Goal: Task Accomplishment & Management: Use online tool/utility

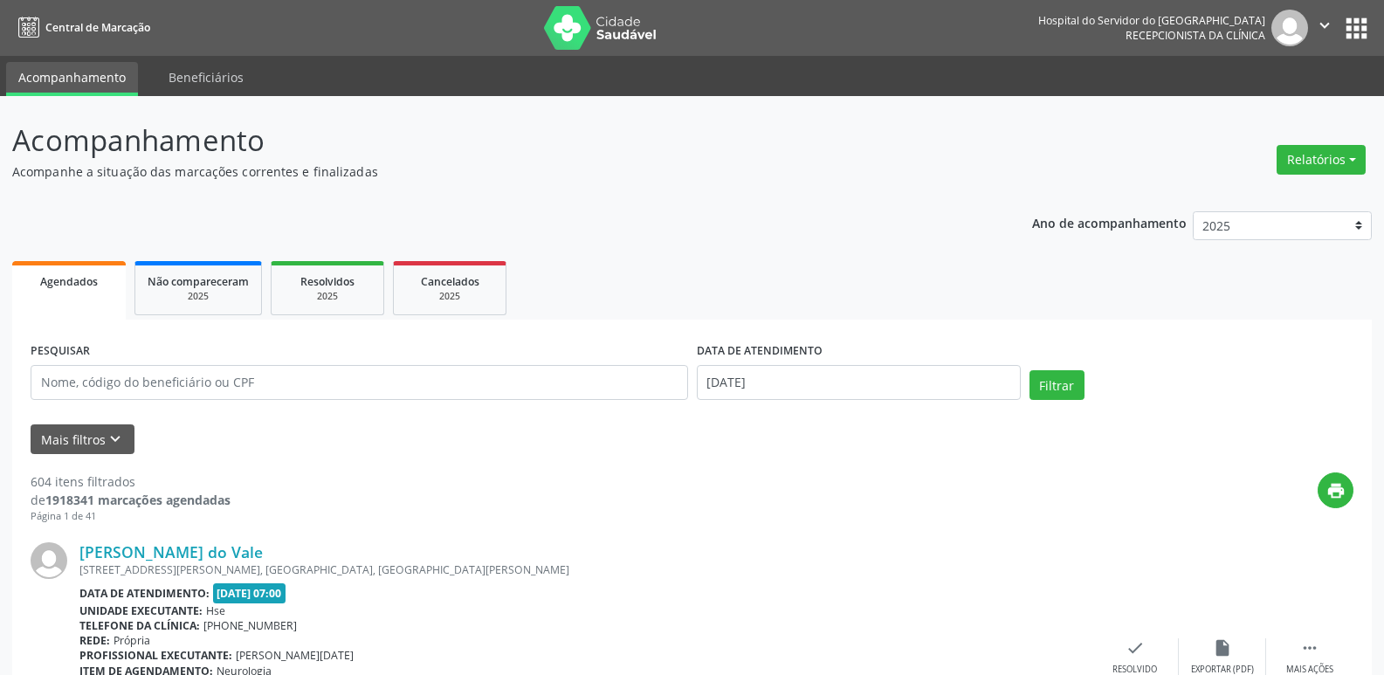
select select "8"
click at [796, 384] on body "Central de Marcação Hospital do Servidor do [GEOGRAPHIC_DATA] Recepcionista da …" at bounding box center [692, 337] width 1384 height 675
click at [795, 382] on input "[DATE]" at bounding box center [859, 382] width 324 height 35
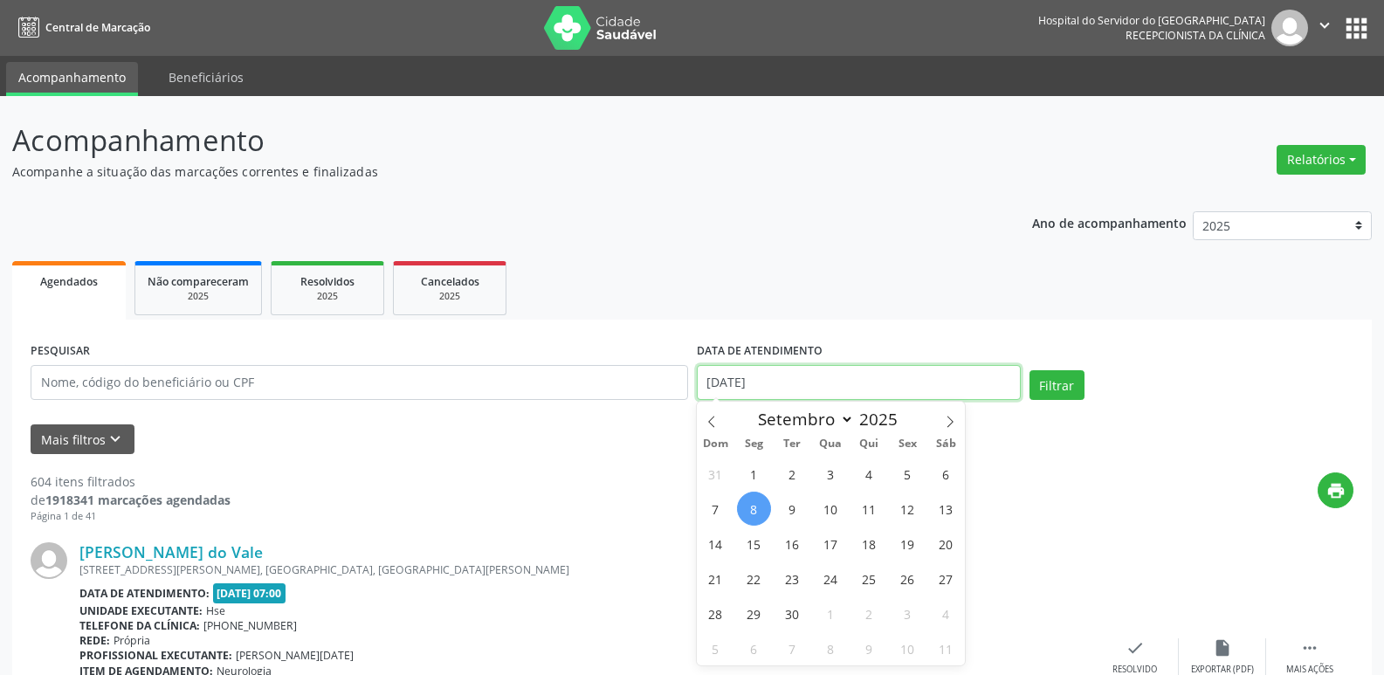
click at [789, 382] on input "[DATE]" at bounding box center [859, 382] width 324 height 35
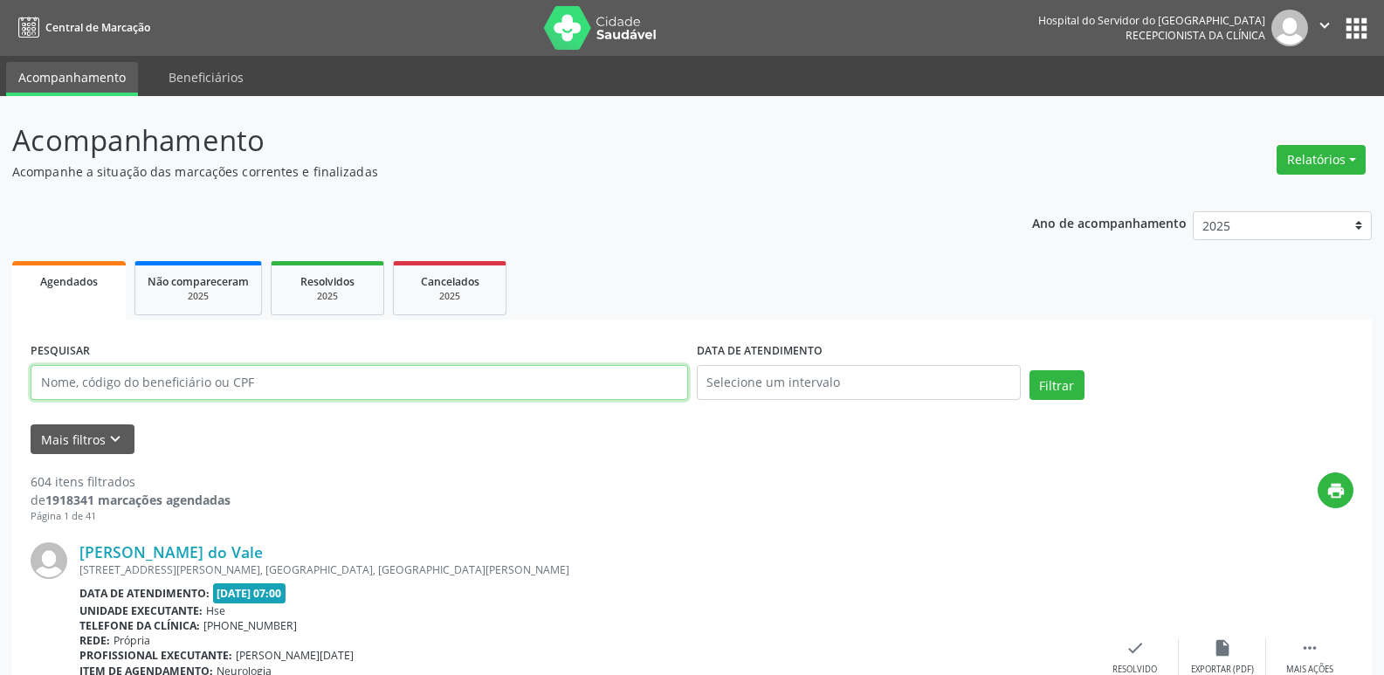
click at [266, 372] on input "text" at bounding box center [359, 382] width 657 height 35
click at [220, 387] on input "text" at bounding box center [359, 382] width 657 height 35
paste input "630.478.024-91"
type input "630.478.024-91"
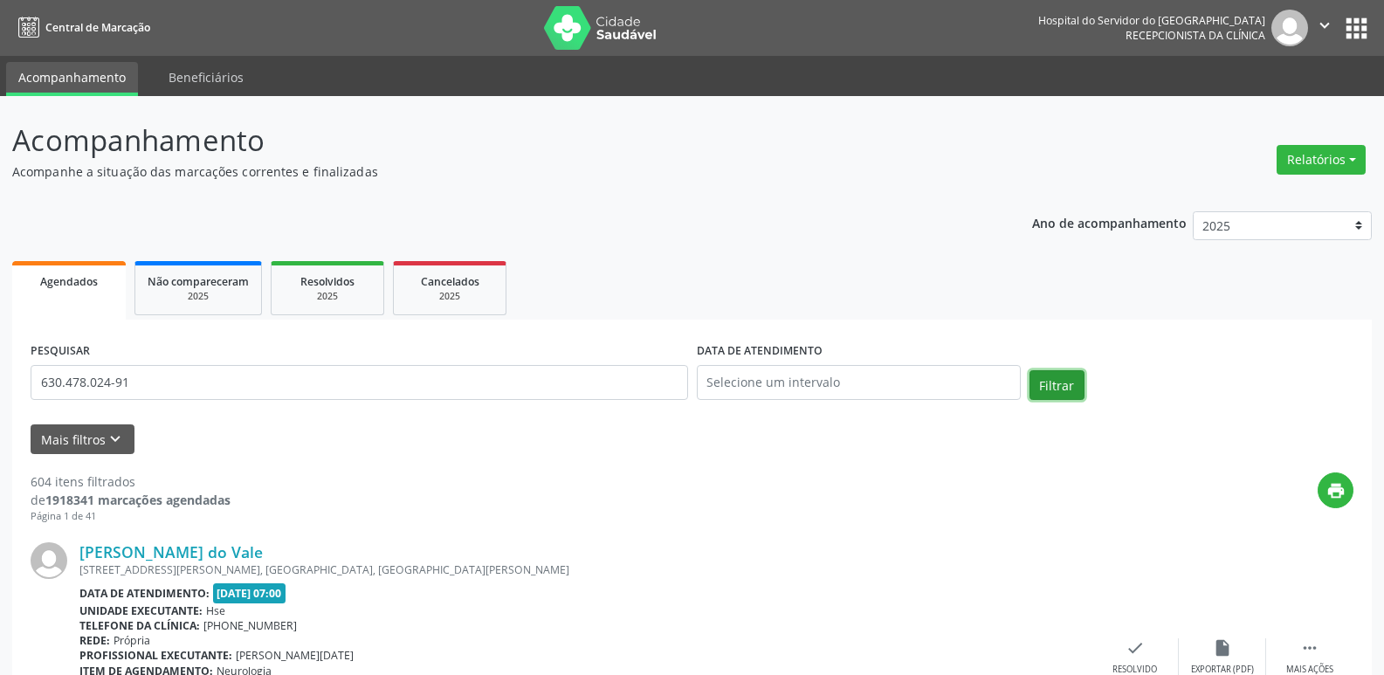
click at [1055, 385] on button "Filtrar" at bounding box center [1056, 385] width 55 height 30
click at [203, 556] on link "[PERSON_NAME]" at bounding box center [141, 551] width 124 height 19
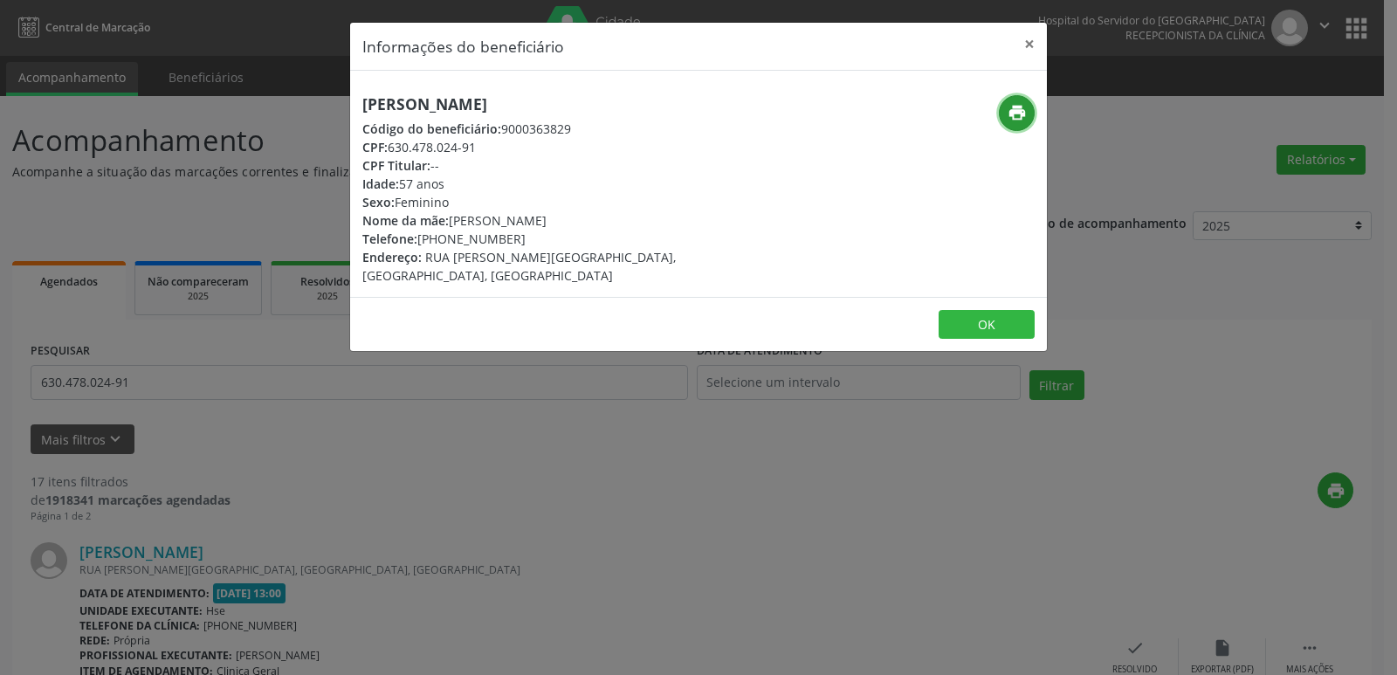
click at [1017, 113] on icon "print" at bounding box center [1016, 112] width 19 height 19
click at [1027, 38] on button "×" at bounding box center [1029, 44] width 35 height 43
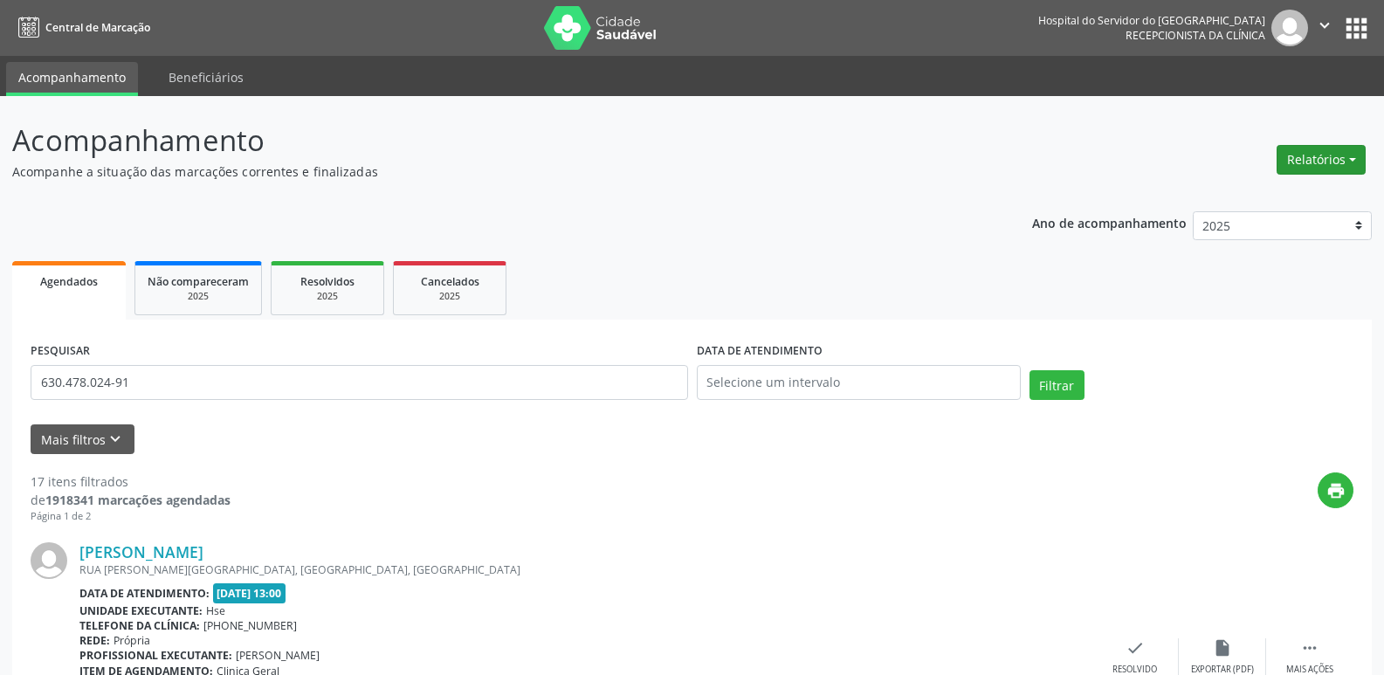
click at [1337, 152] on button "Relatórios" at bounding box center [1320, 160] width 89 height 30
click at [1247, 199] on link "Agendamentos" at bounding box center [1272, 197] width 188 height 24
select select "8"
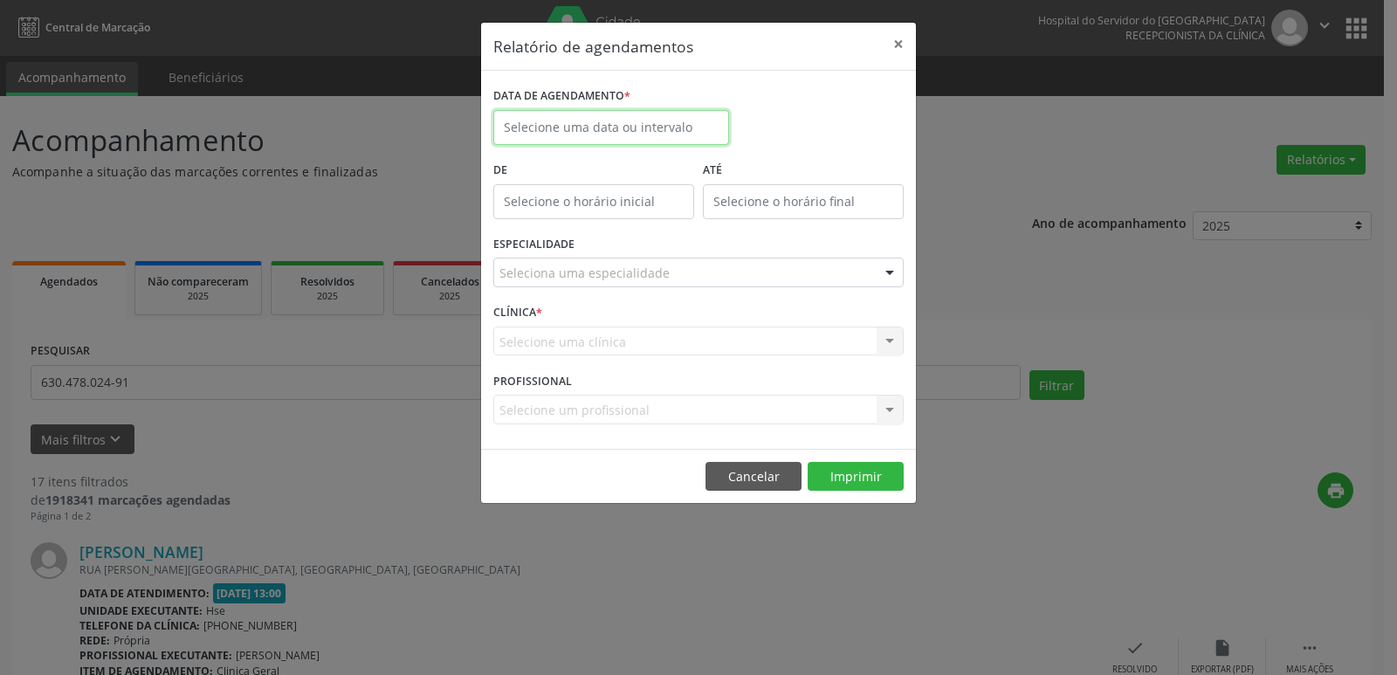
click at [640, 121] on input "text" at bounding box center [611, 127] width 236 height 35
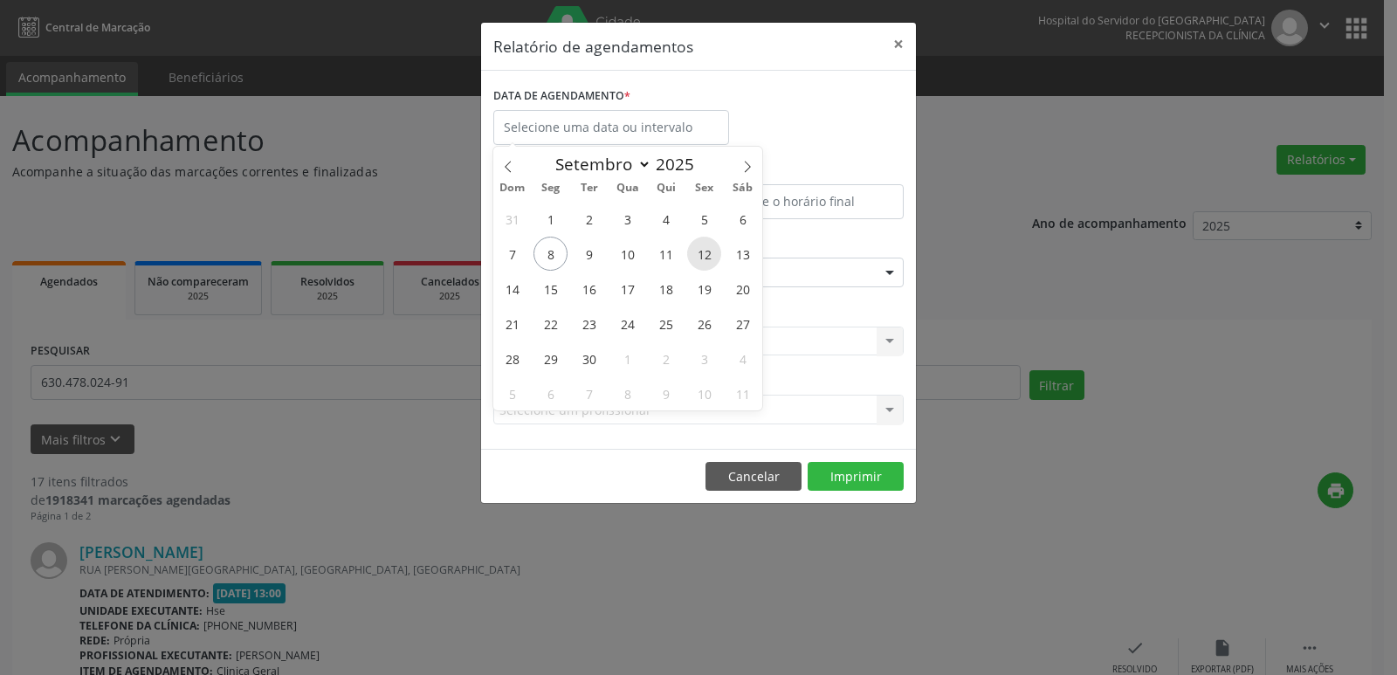
drag, startPoint x: 550, startPoint y: 262, endPoint x: 714, endPoint y: 264, distance: 164.1
click at [714, 264] on div "31 1 2 3 4 5 6 7 8 9 10 11 12 13 14 15 16 17 18 19 20 21 22 23 24 25 26 27 28 2…" at bounding box center [627, 306] width 269 height 210
click at [714, 264] on span "12" at bounding box center [704, 254] width 34 height 34
type input "[DATE]"
click at [550, 259] on span "8" at bounding box center [550, 254] width 34 height 34
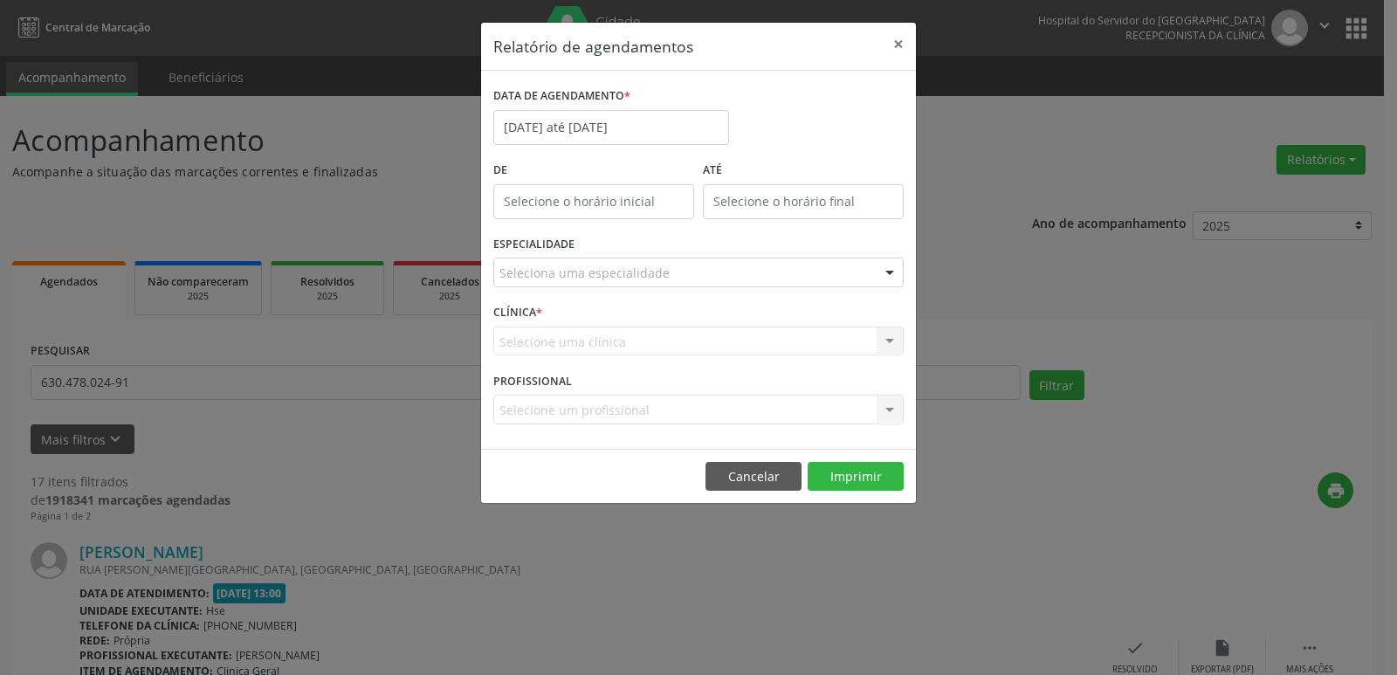
click at [891, 271] on div at bounding box center [889, 273] width 26 height 30
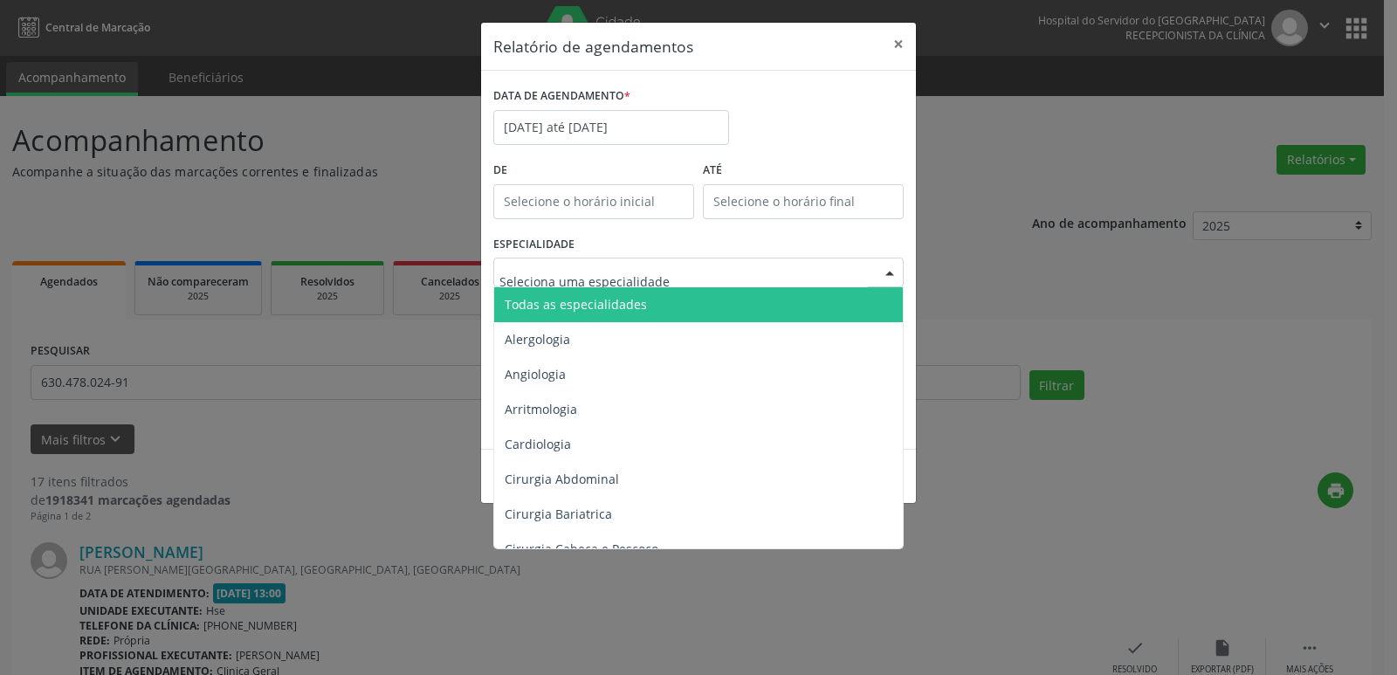
click at [608, 306] on span "Todas as especialidades" at bounding box center [576, 304] width 142 height 17
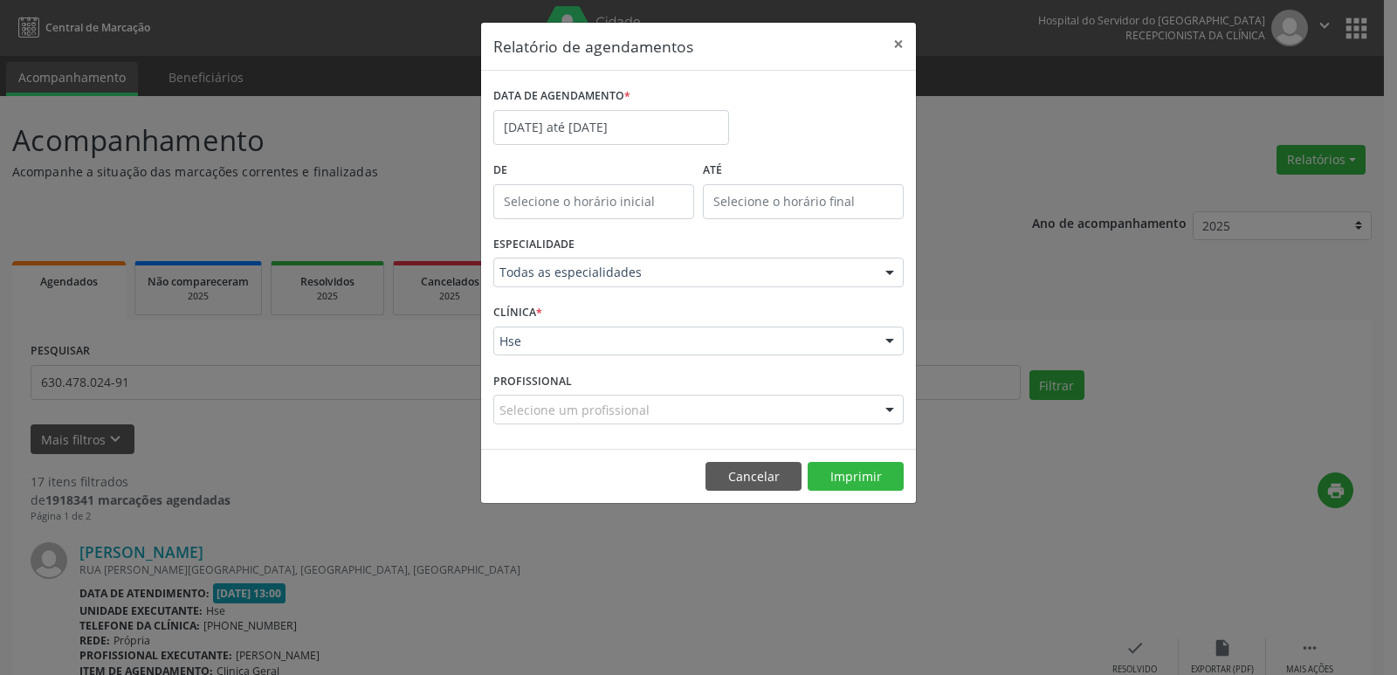
click at [889, 336] on div at bounding box center [889, 342] width 26 height 30
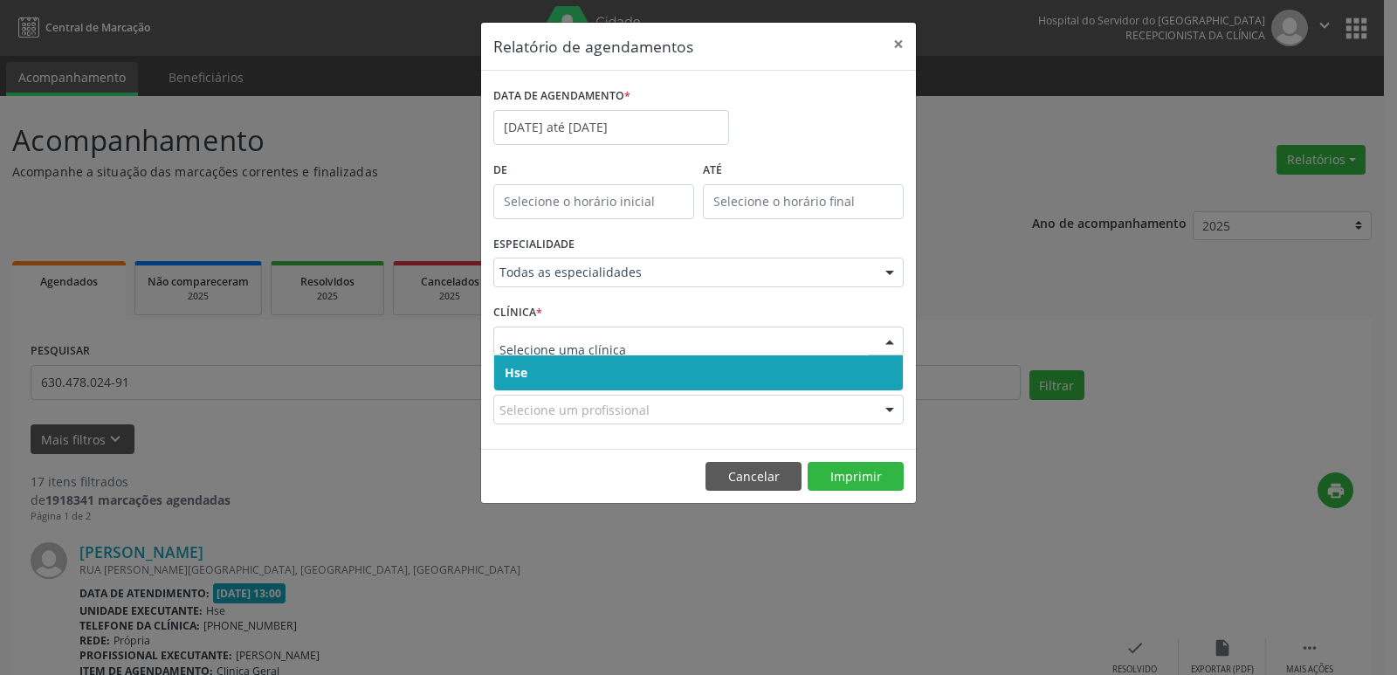
click at [631, 377] on span "Hse" at bounding box center [698, 372] width 409 height 35
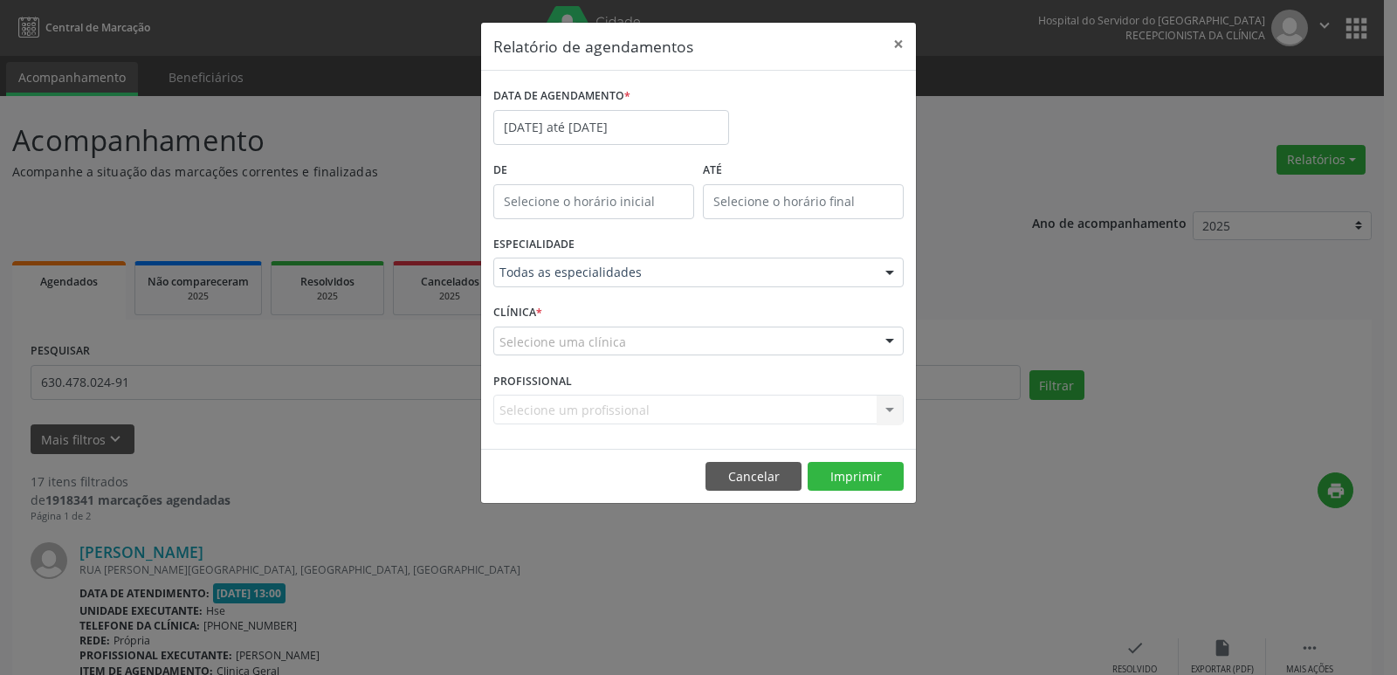
click at [890, 338] on div at bounding box center [889, 342] width 26 height 30
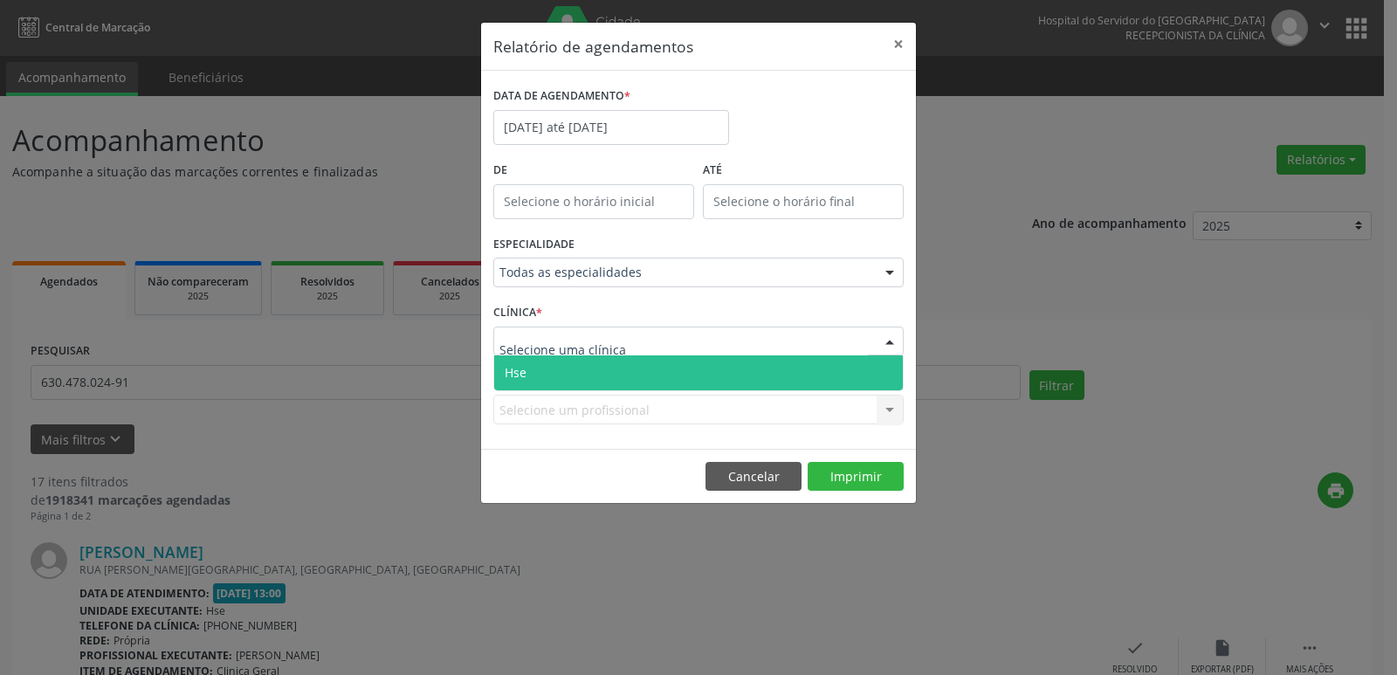
click at [643, 374] on span "Hse" at bounding box center [698, 372] width 409 height 35
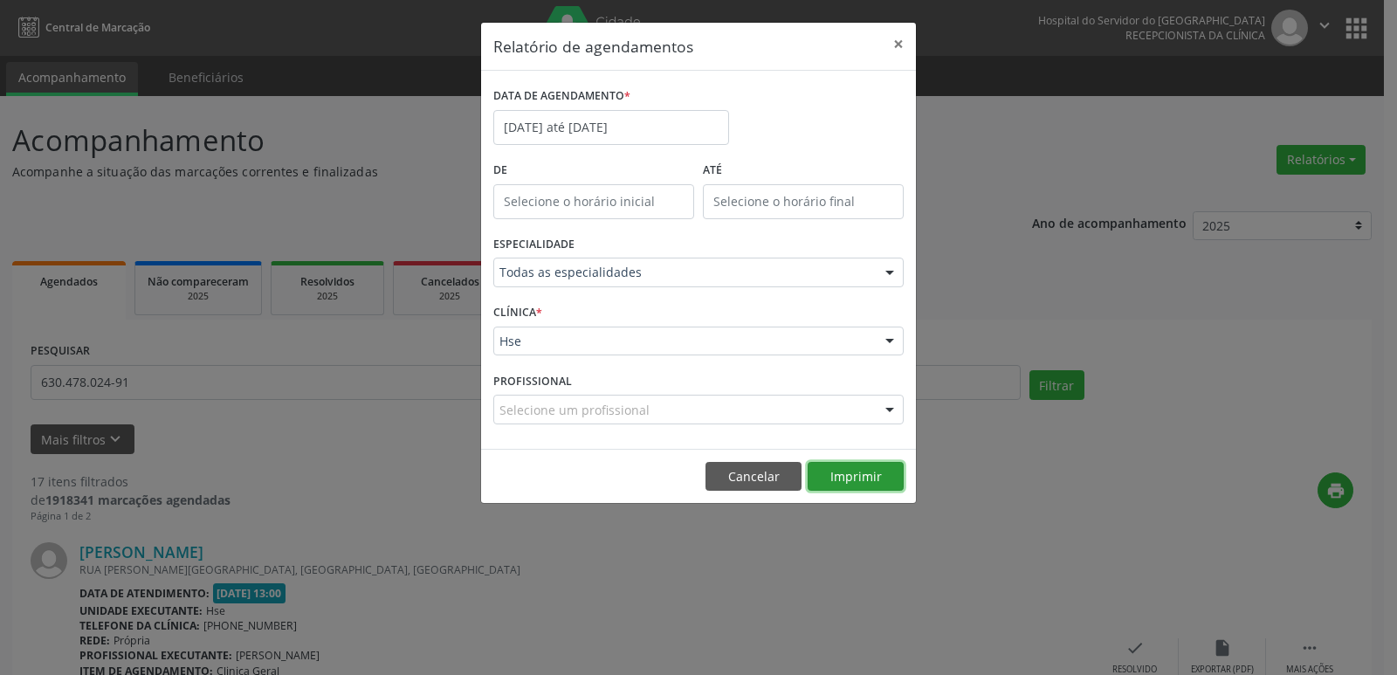
click at [869, 482] on button "Imprimir" at bounding box center [855, 477] width 96 height 30
click at [896, 41] on button "×" at bounding box center [898, 44] width 35 height 43
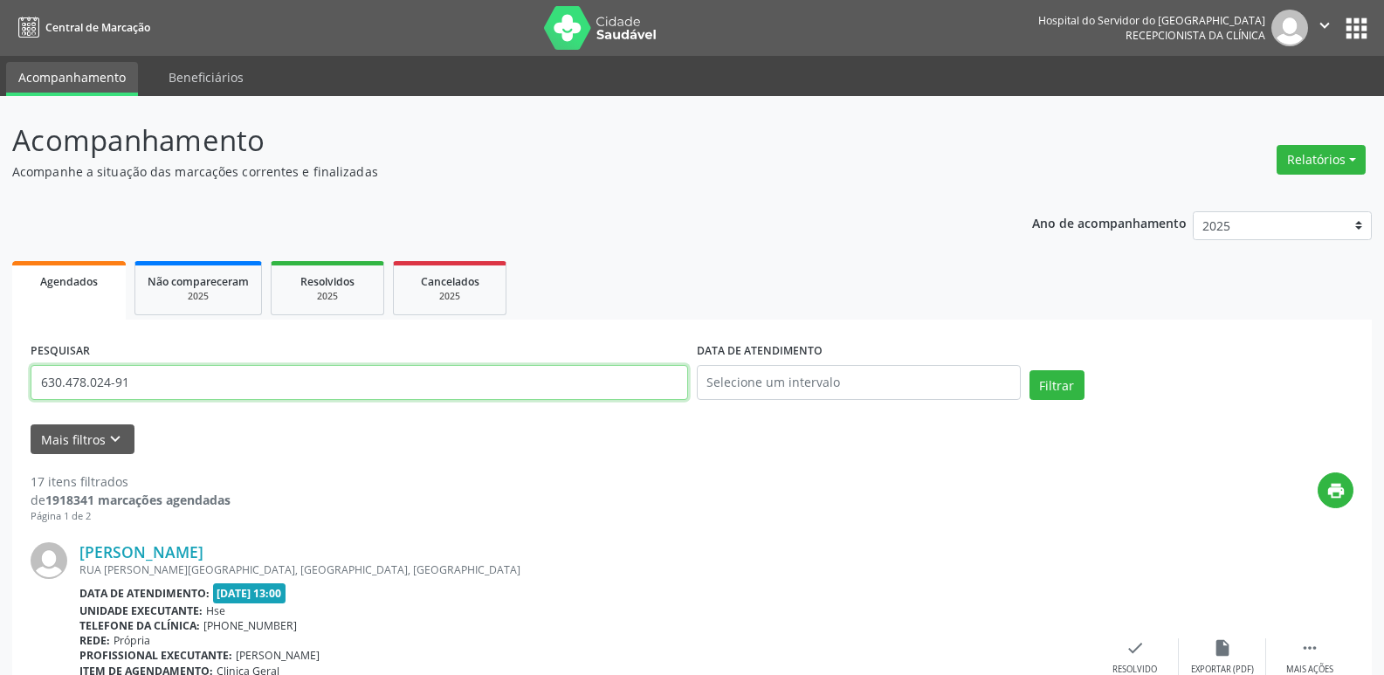
click at [158, 381] on input "630.478.024-91" at bounding box center [359, 382] width 657 height 35
type input "34266321449"
click at [1069, 385] on button "Filtrar" at bounding box center [1056, 385] width 55 height 30
